Goal: Information Seeking & Learning: Check status

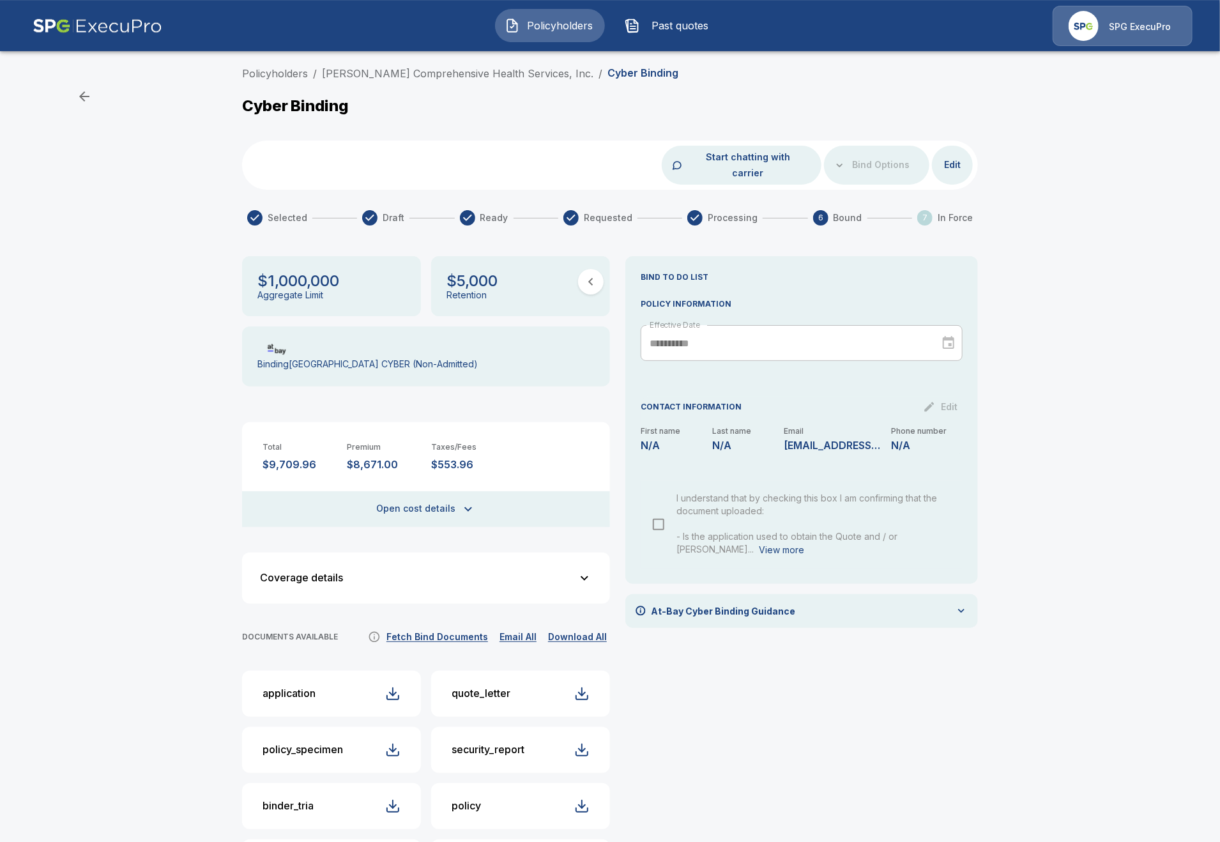
click at [581, 36] on button "Policyholders" at bounding box center [550, 25] width 110 height 33
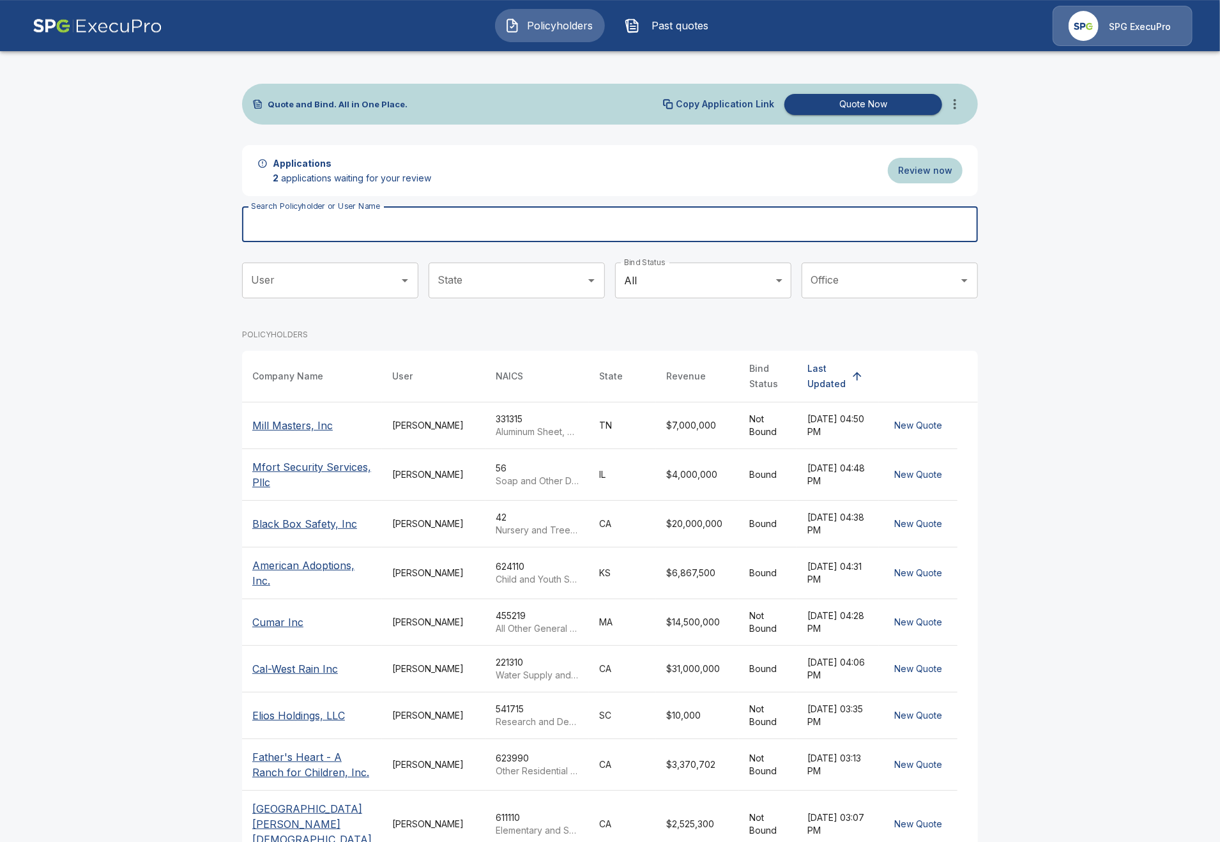
click at [484, 230] on input "Search Policyholder or User Name" at bounding box center [603, 224] width 722 height 36
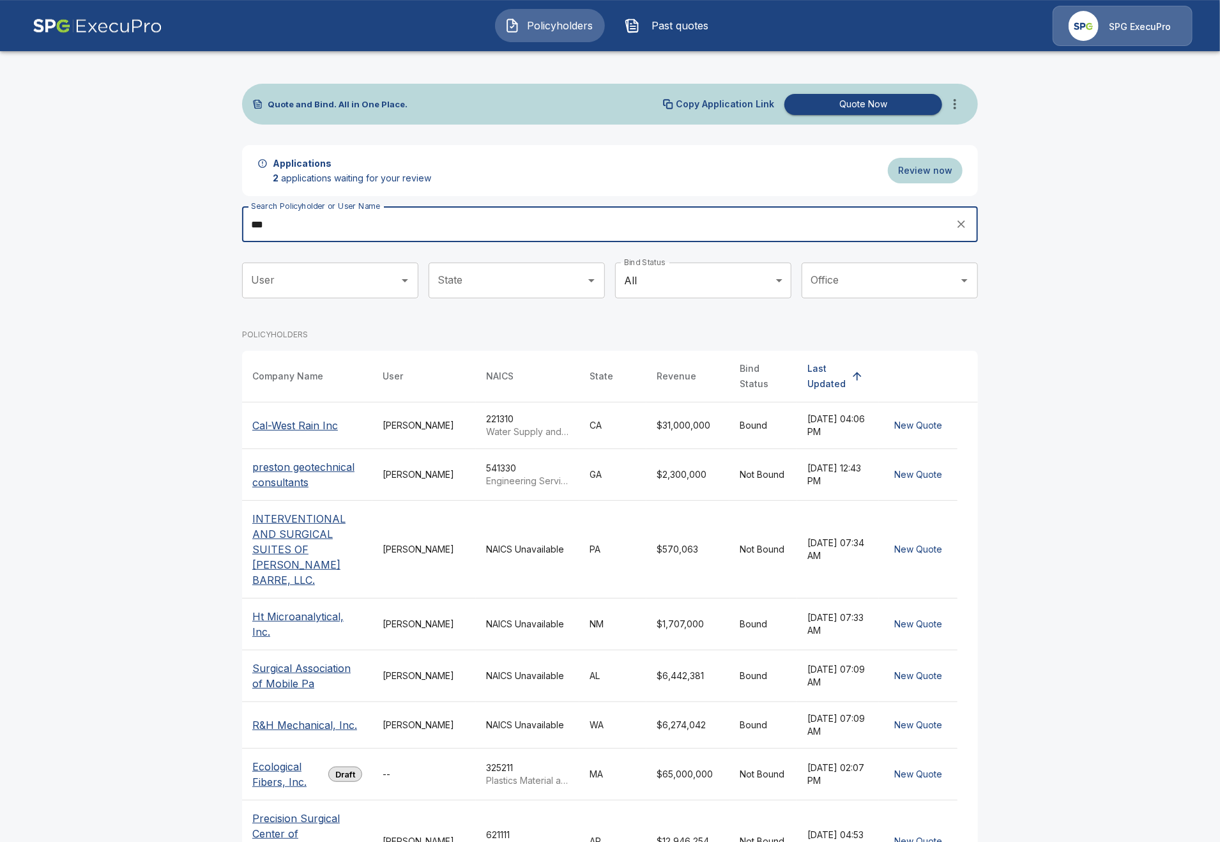
type input "***"
click at [408, 420] on div "Tricia Dietz" at bounding box center [424, 425] width 83 height 13
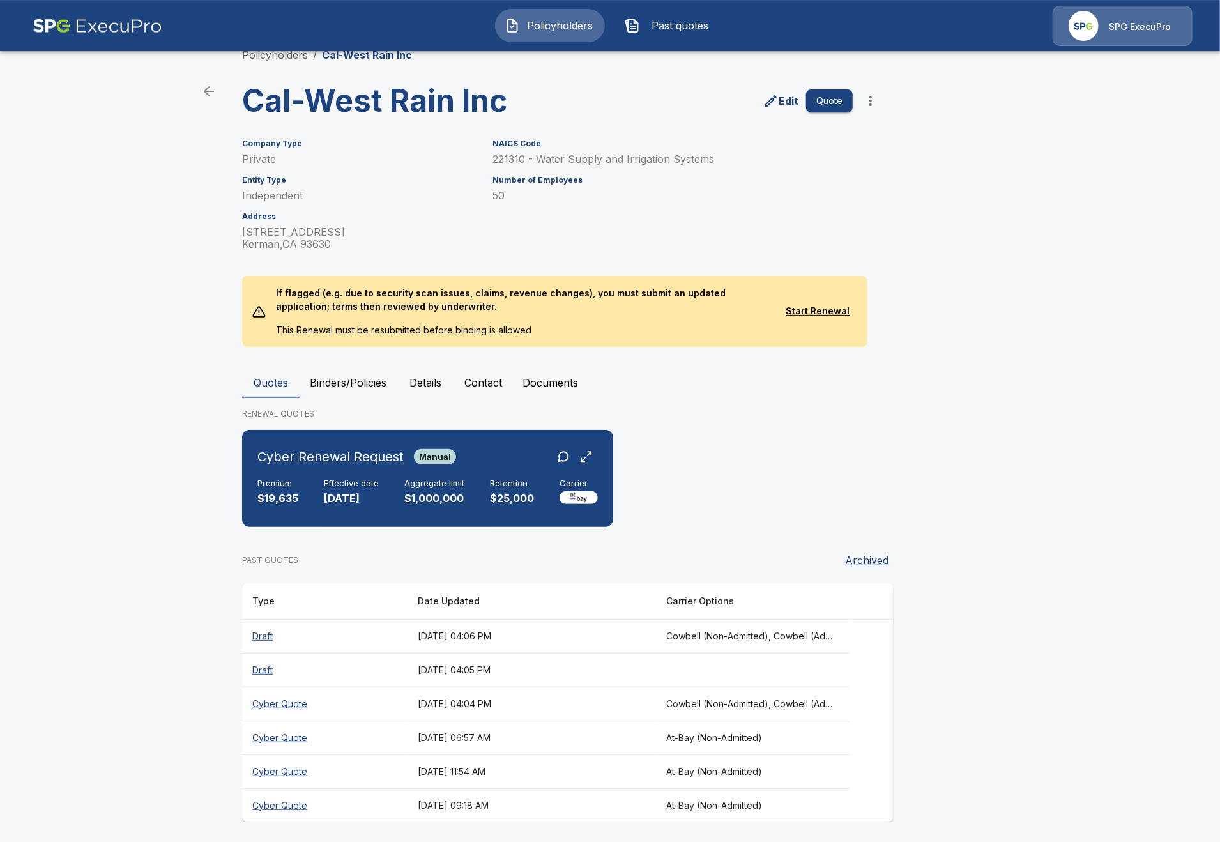
scroll to position [28, 0]
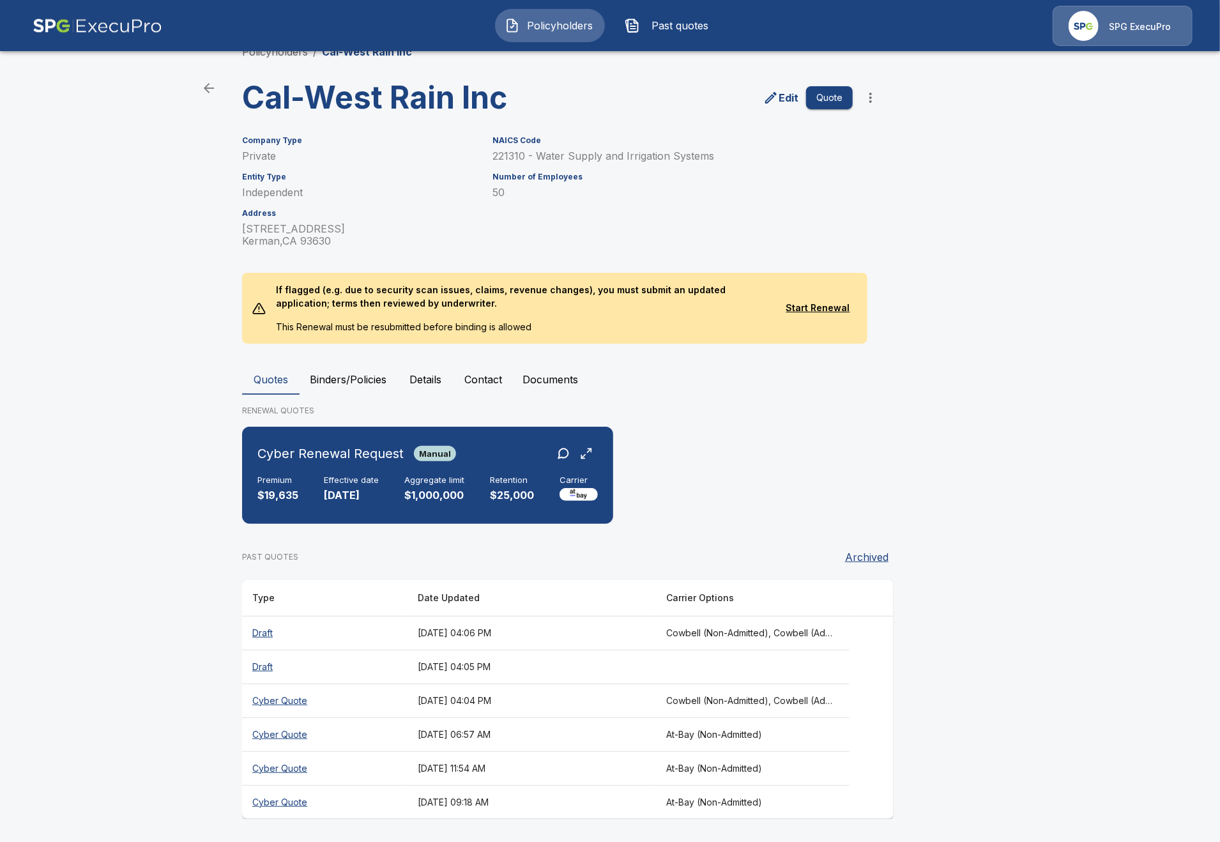
click at [656, 703] on th "[DATE] 04:04 PM" at bounding box center [532, 700] width 248 height 34
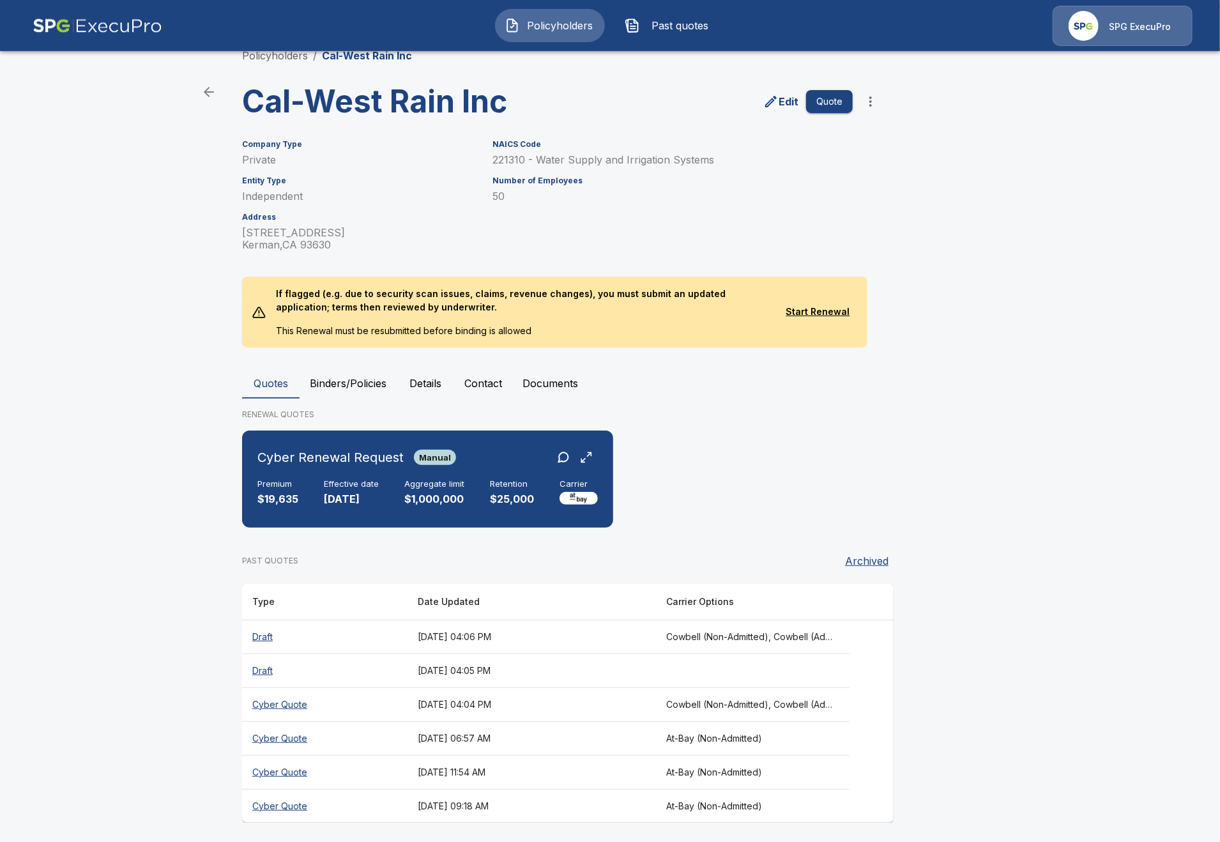
scroll to position [28, 0]
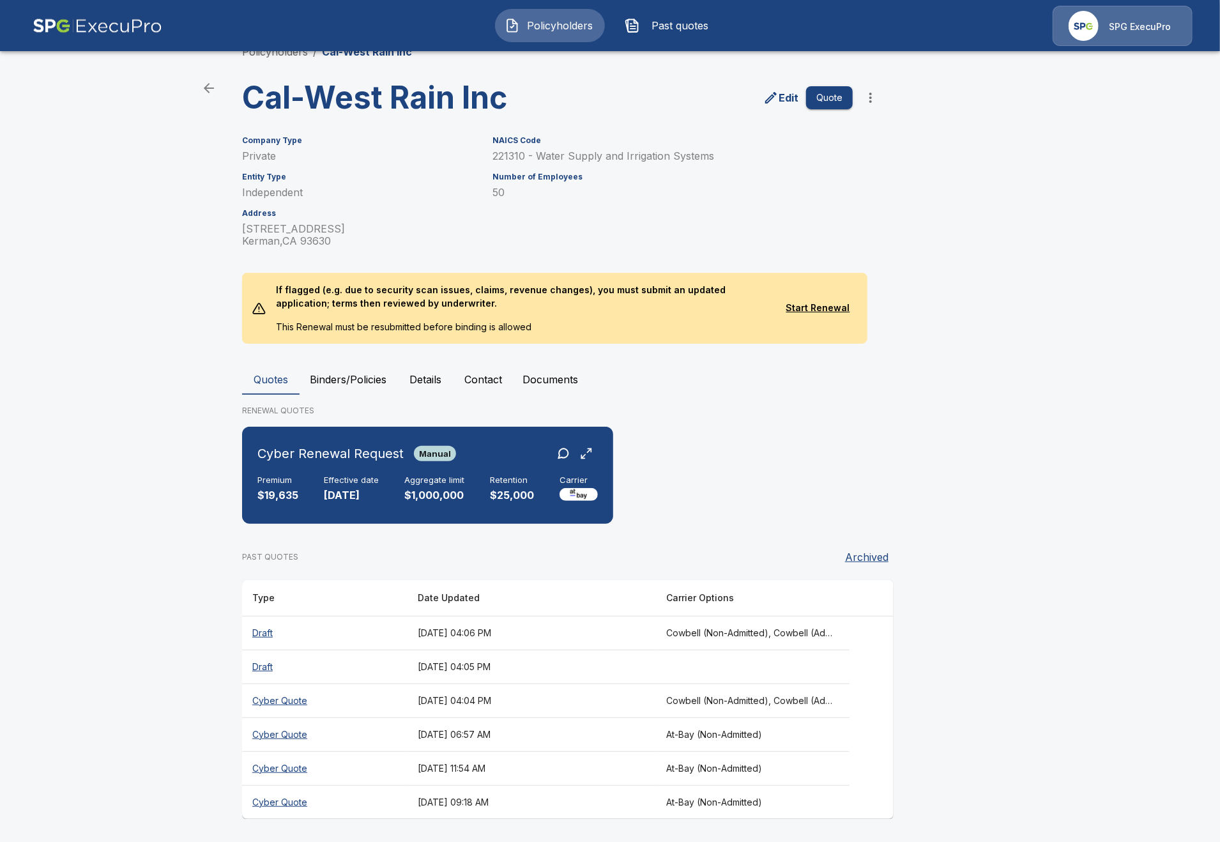
click at [656, 712] on th "[DATE] 04:04 PM" at bounding box center [532, 700] width 248 height 34
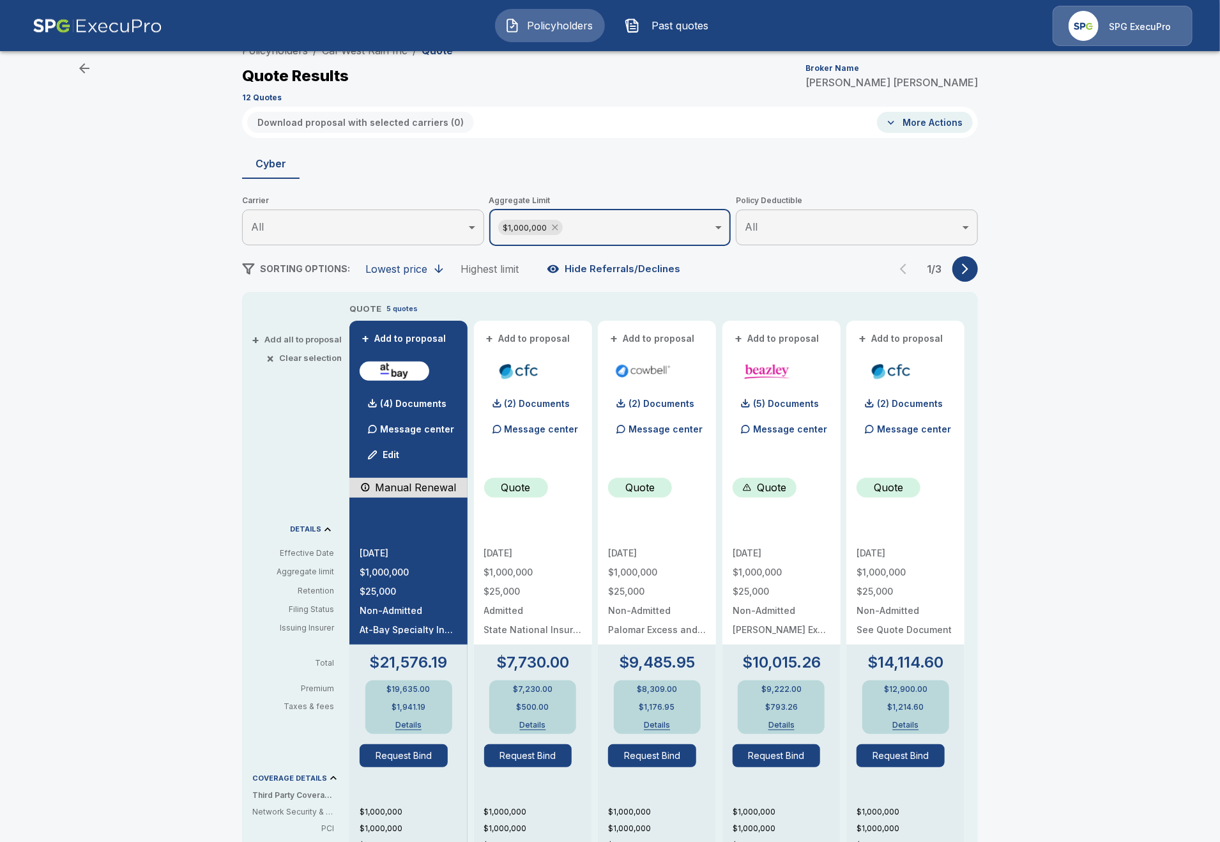
click at [558, 232] on icon at bounding box center [555, 227] width 10 height 10
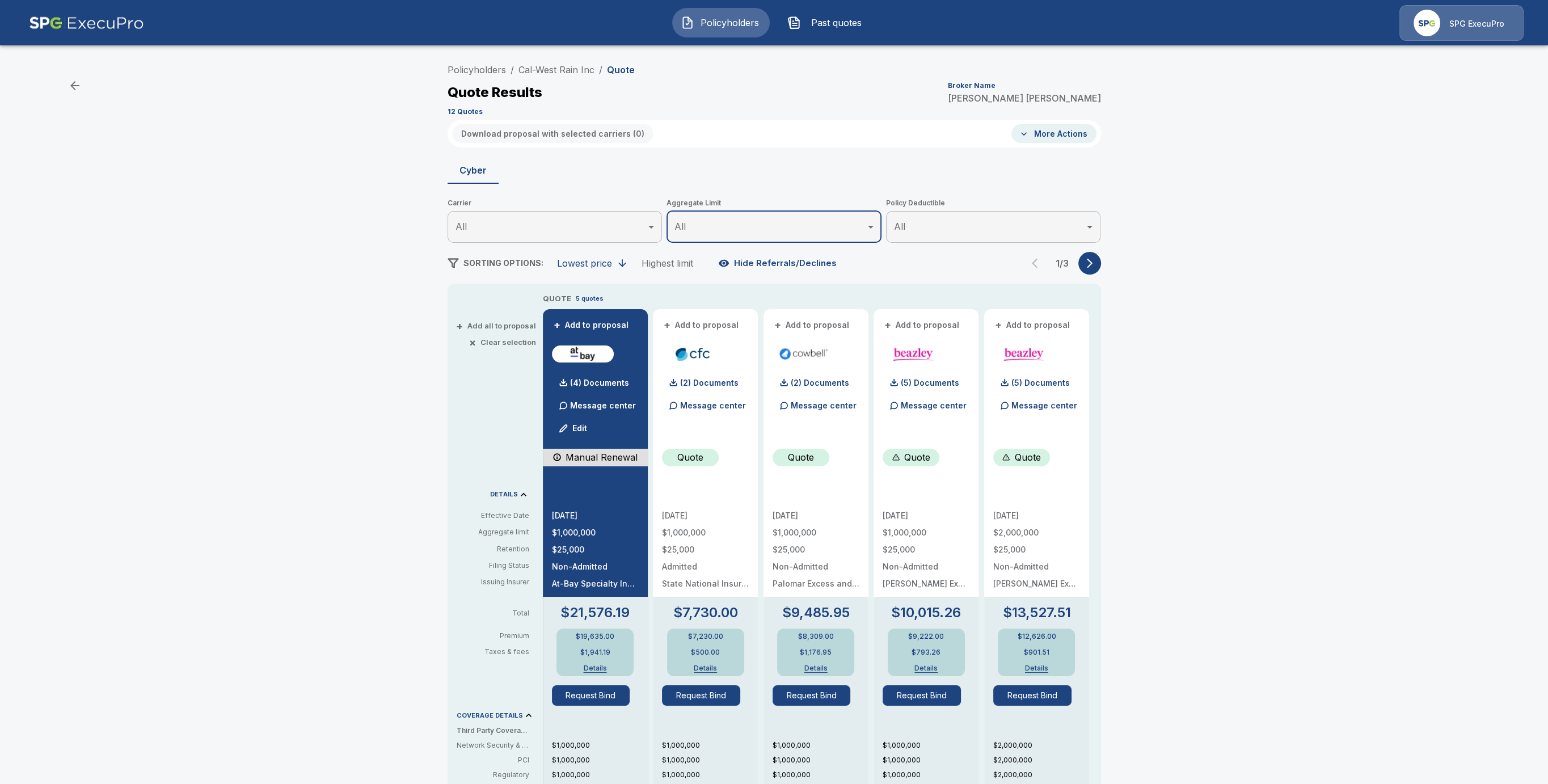
click at [525, 76] on li "Cal-West Rain Inc" at bounding box center [557, 69] width 76 height 13
click at [530, 70] on link "Cal-West Rain Inc" at bounding box center [557, 69] width 76 height 12
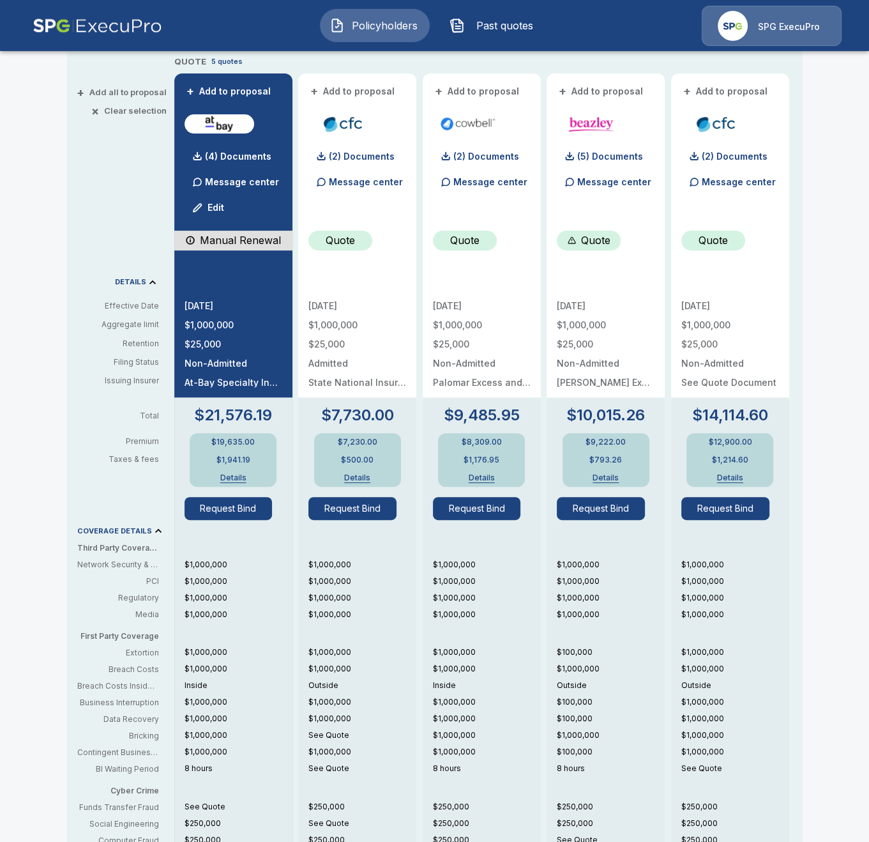
scroll to position [302, 0]
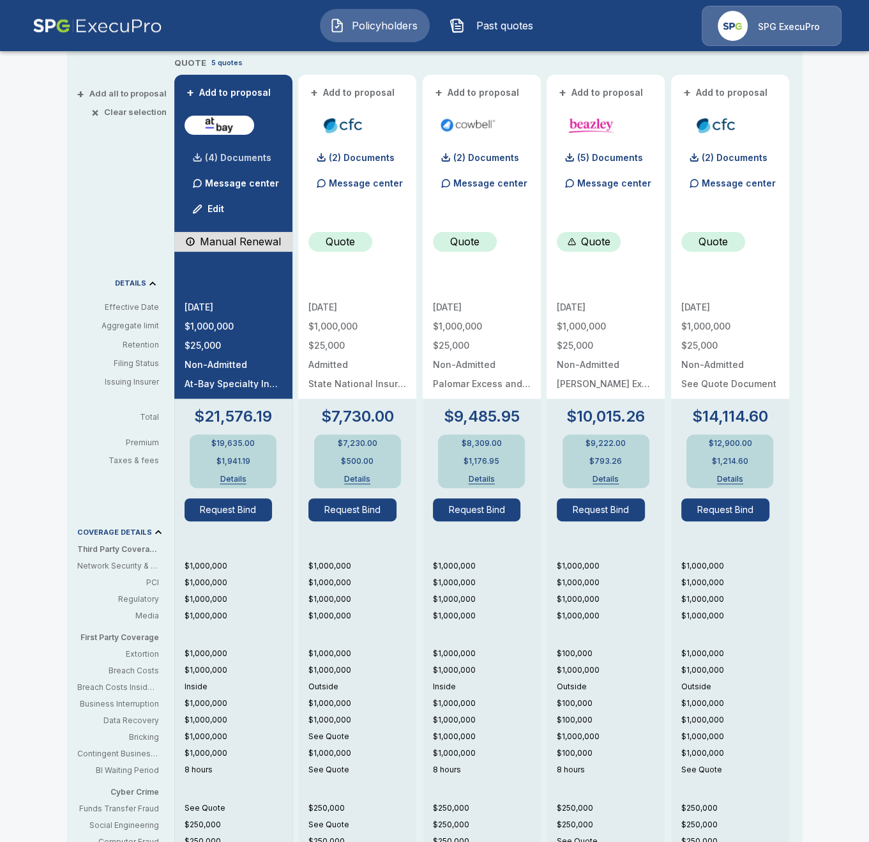
click at [225, 151] on div "(4) Documents" at bounding box center [228, 158] width 87 height 26
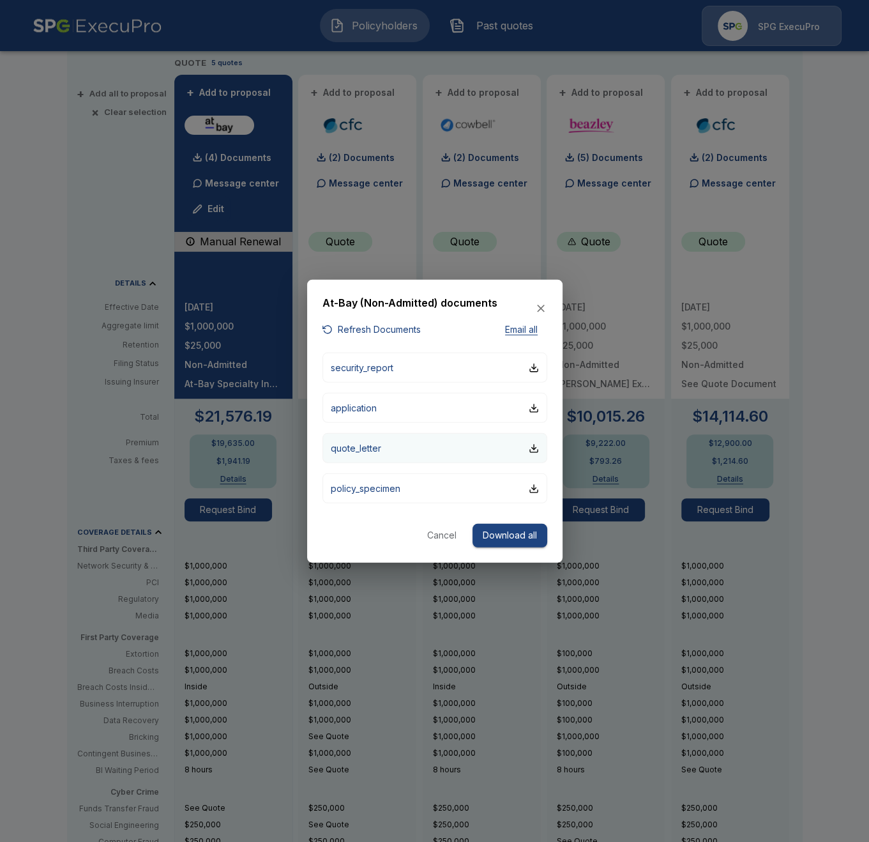
click at [436, 448] on button "quote_letter" at bounding box center [435, 448] width 225 height 30
click at [607, 268] on div at bounding box center [434, 421] width 869 height 842
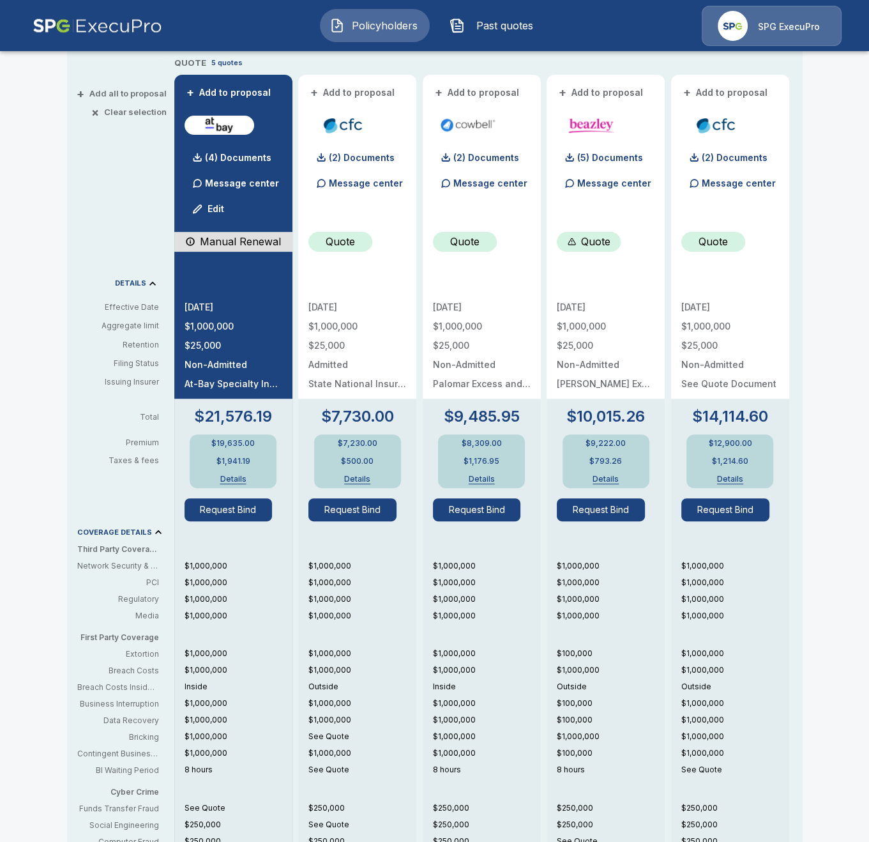
click at [310, 678] on div "$1,000,000 $1,000,000 Outside $1,000,000 $1,000,000 See Quote $1,000,000 See Qu…" at bounding box center [363, 714] width 108 height 133
click at [42, 294] on div "Policyholders / Cal-West Rain Inc / Quote Quote Results Broker Name Tricia Diet…" at bounding box center [434, 388] width 869 height 1259
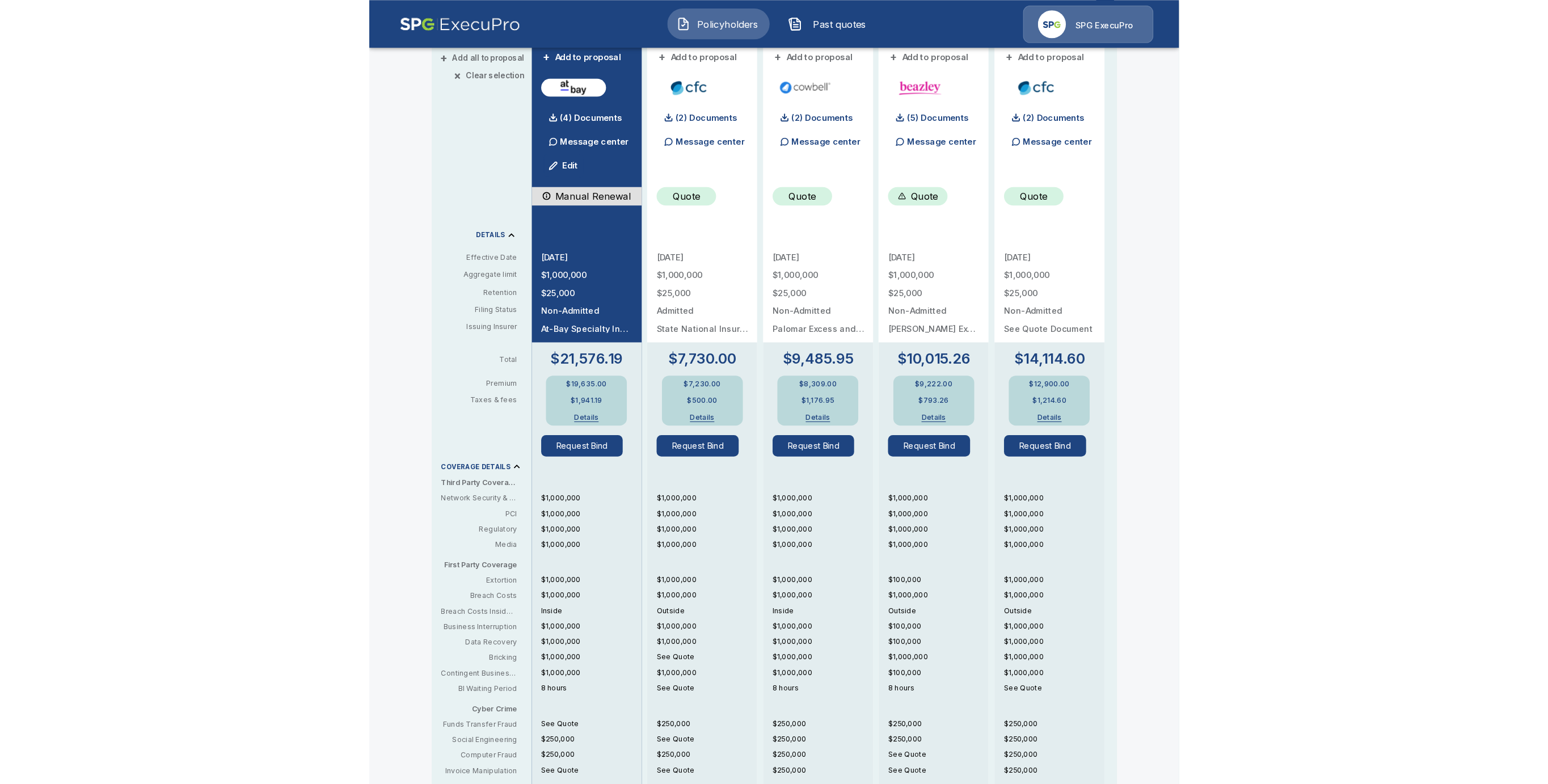
scroll to position [293, 0]
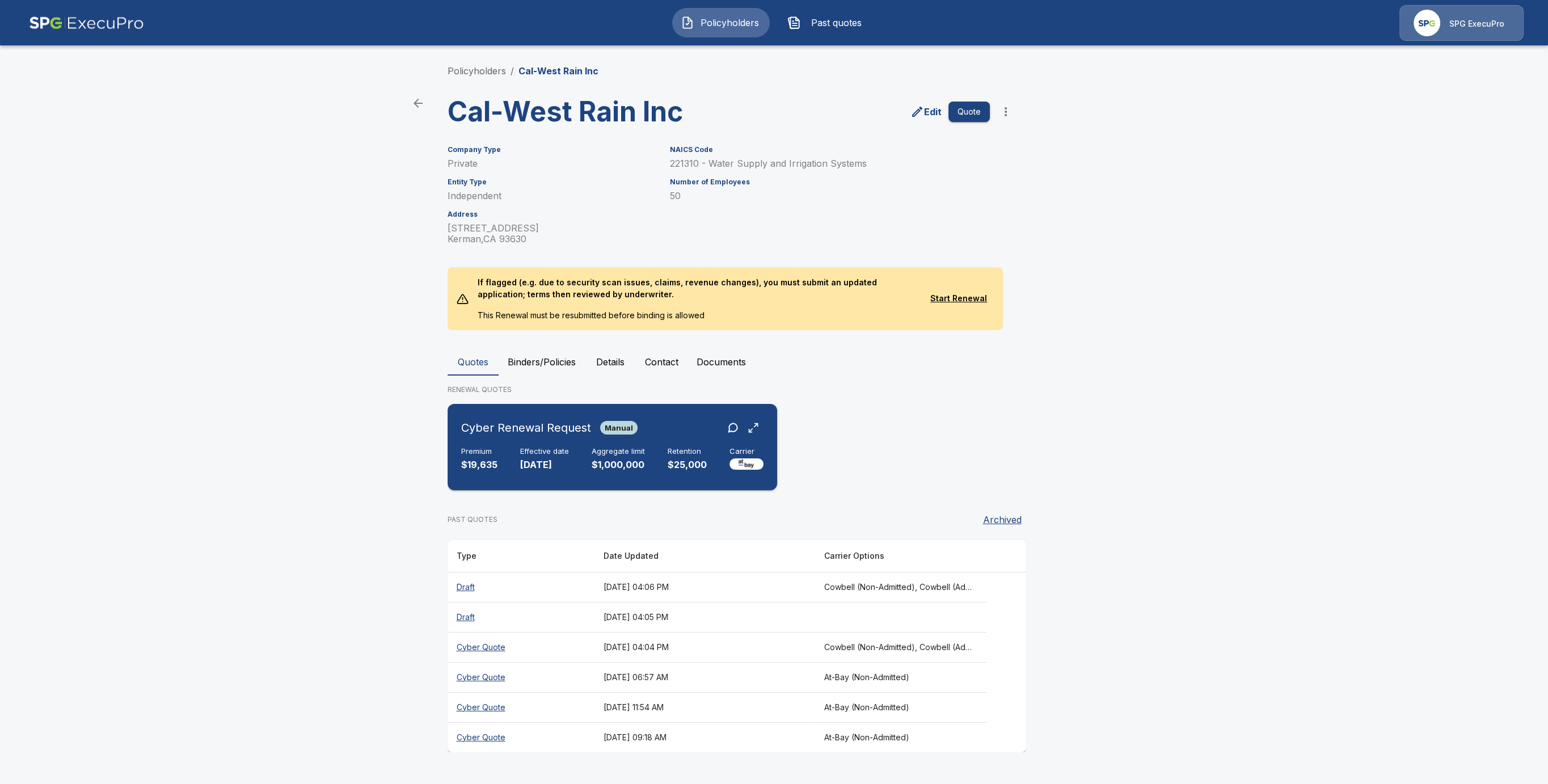
click at [631, 439] on div "Cyber Renewal Request Manual Premium $19,635 Effective date 11/1/2025 Aggregate…" at bounding box center [612, 447] width 321 height 77
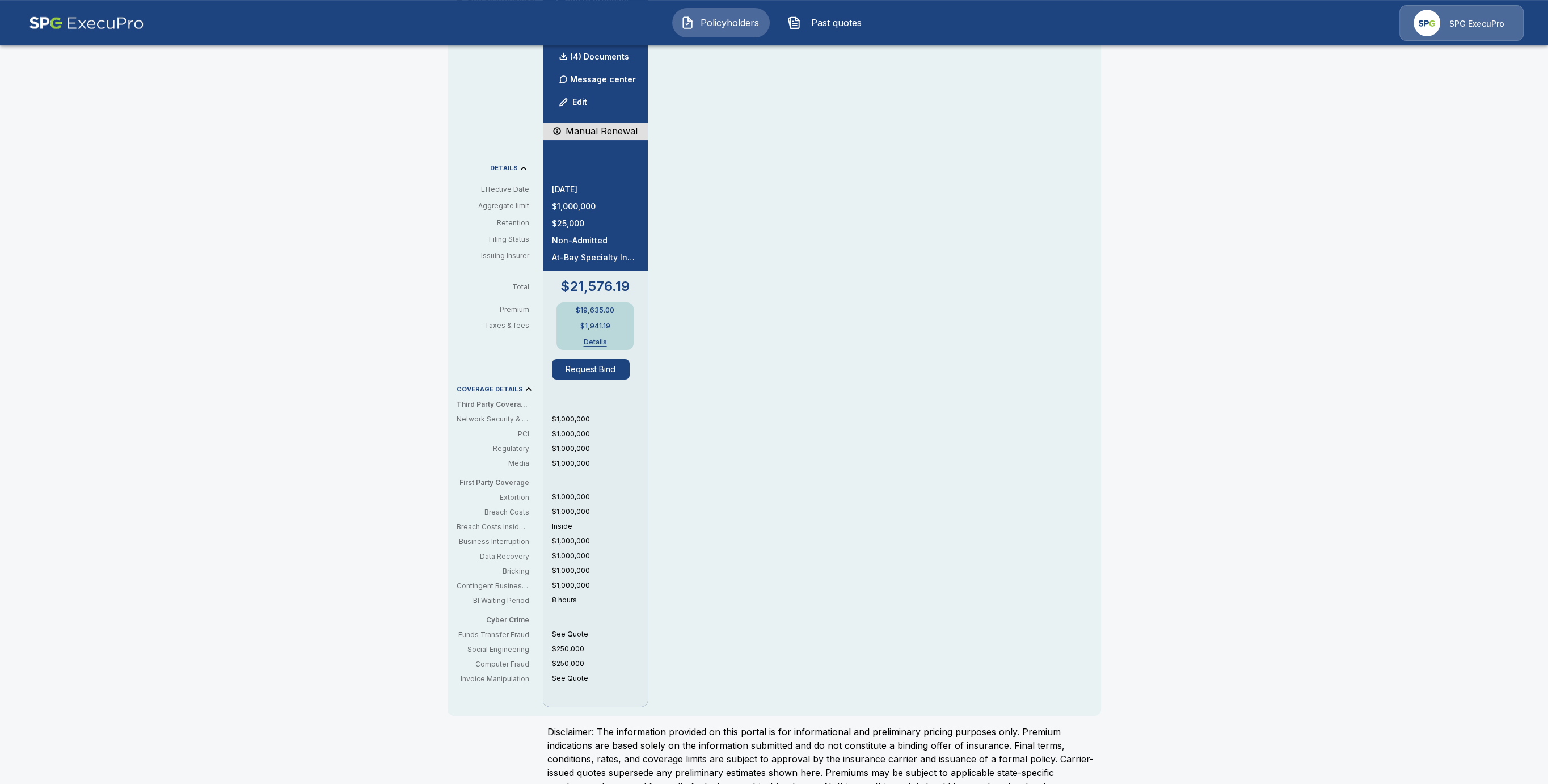
scroll to position [327, 0]
